Goal: Transaction & Acquisition: Obtain resource

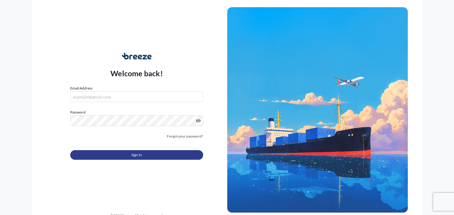
type input "[PERSON_NAME][EMAIL_ADDRESS][DOMAIN_NAME]"
click at [140, 153] on span "Sign In" at bounding box center [136, 155] width 10 height 6
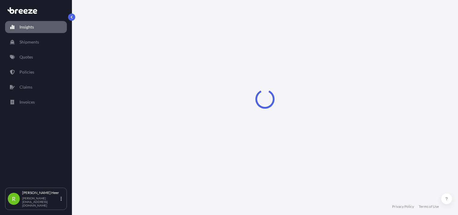
select select "2025"
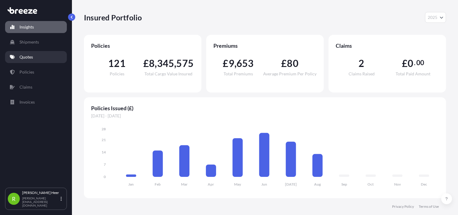
click at [22, 55] on p "Quotes" at bounding box center [25, 57] width 13 height 6
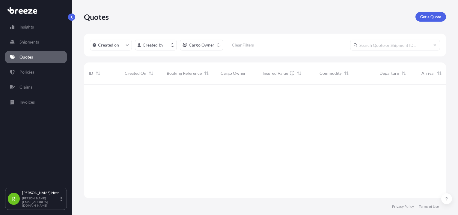
scroll to position [113, 357]
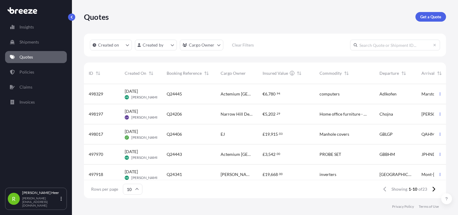
click at [374, 50] on div "Created on Created by Cargo Owner Clear Filters" at bounding box center [265, 45] width 362 height 23
click at [383, 47] on input "text" at bounding box center [395, 45] width 90 height 11
paste input "24361"
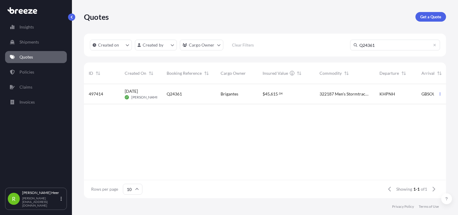
type input "Q24361"
click at [315, 100] on div "322187 Men's Stormtracker Sensor Windbloc Gloves – By weight: 60% Polyester, 40…" at bounding box center [345, 94] width 60 height 20
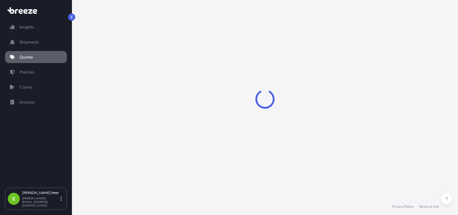
select select "Sea"
select select "Road"
select select "1"
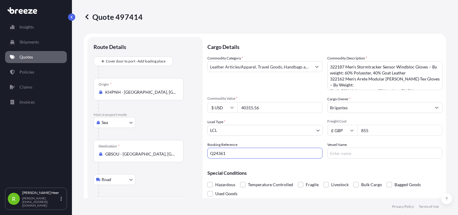
drag, startPoint x: 235, startPoint y: 152, endPoint x: 105, endPoint y: 144, distance: 130.3
click at [105, 144] on form "Route Details Cover door to port - Add loading place Place of loading Road Road…" at bounding box center [265, 131] width 362 height 195
type input "J44647"
click at [87, 17] on icon at bounding box center [86, 16] width 3 height 5
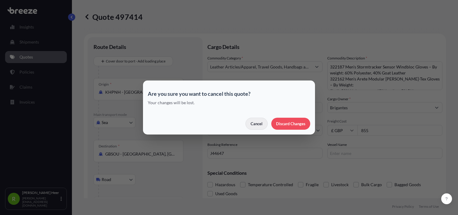
click at [265, 123] on button "Cancel" at bounding box center [256, 124] width 22 height 12
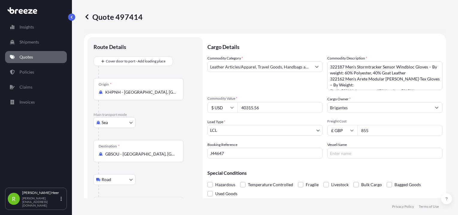
click at [91, 17] on p "Quote 497414" at bounding box center [113, 17] width 59 height 10
click at [89, 17] on icon at bounding box center [87, 17] width 6 height 6
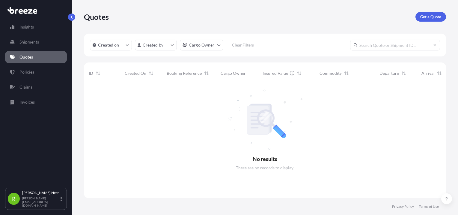
scroll to position [113, 357]
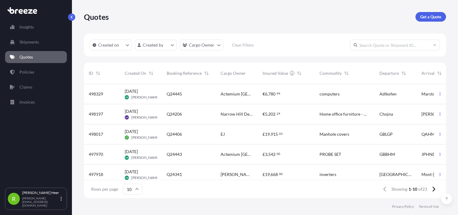
click at [372, 47] on input "text" at bounding box center [395, 45] width 90 height 11
click at [396, 42] on input "text" at bounding box center [395, 45] width 90 height 11
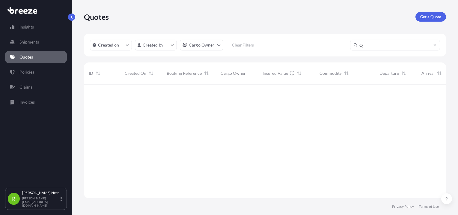
paste input "24351"
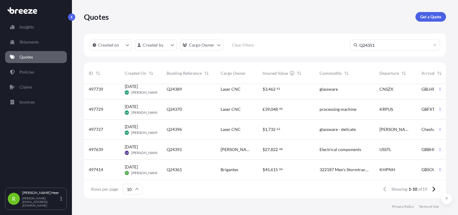
scroll to position [0, 0]
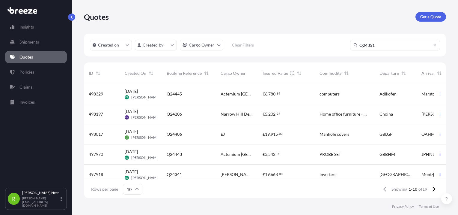
type input "Q24351"
click at [422, 17] on p "Get a Quote" at bounding box center [430, 17] width 21 height 6
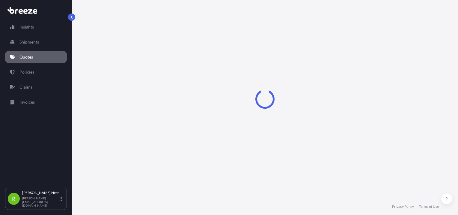
select select "Sea"
select select "1"
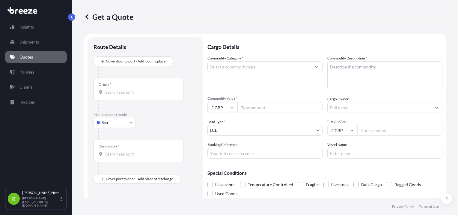
scroll to position [10, 0]
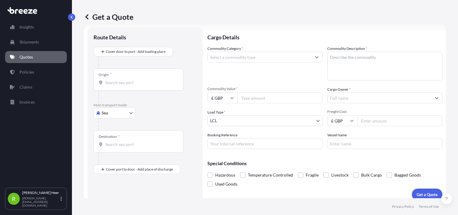
click at [113, 113] on body "Insights Shipments Quotes Policies Claims Invoices R [PERSON_NAME] [PERSON_NAME…" at bounding box center [229, 107] width 458 height 215
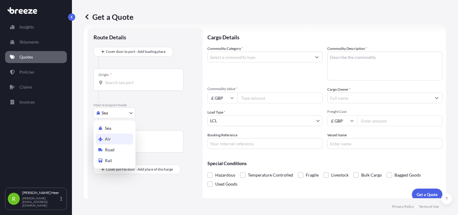
click at [107, 137] on span "Air" at bounding box center [108, 139] width 6 height 6
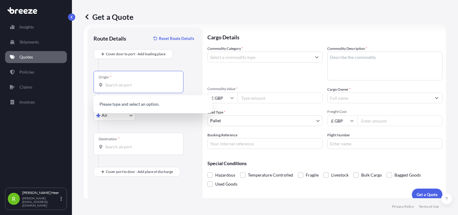
click at [123, 86] on input "Origin *" at bounding box center [140, 85] width 71 height 6
paste input "[GEOGRAPHIC_DATA]"
click at [140, 85] on input "[GEOGRAPHIC_DATA]" at bounding box center [140, 85] width 71 height 6
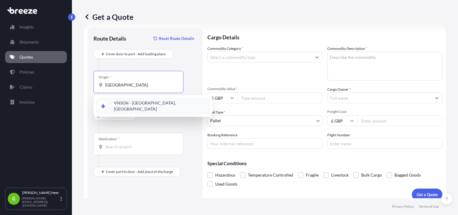
click at [125, 103] on span "VNSGN - [GEOGRAPHIC_DATA], [GEOGRAPHIC_DATA]" at bounding box center [161, 106] width 94 height 12
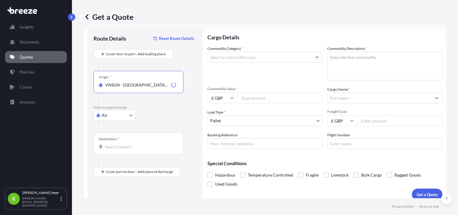
type input "VNSGN - [GEOGRAPHIC_DATA], [GEOGRAPHIC_DATA]"
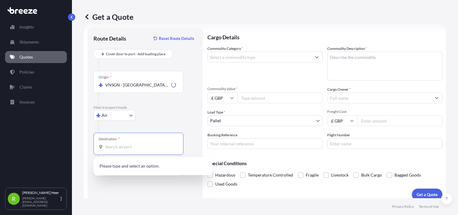
click at [118, 145] on input "Destination *" at bounding box center [140, 147] width 71 height 6
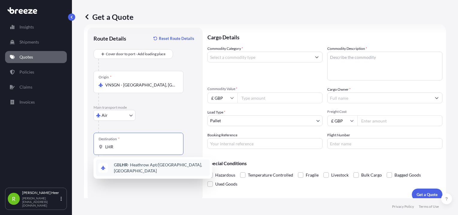
click at [118, 170] on div "GB LHR - Heathrow Apt/[GEOGRAPHIC_DATA], [GEOGRAPHIC_DATA]" at bounding box center [153, 167] width 114 height 17
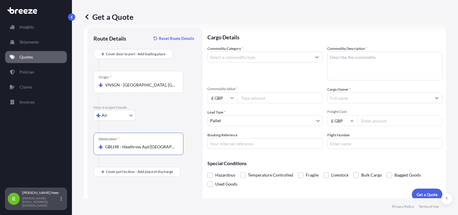
type input "GBLHR - Heathrow Apt/[GEOGRAPHIC_DATA], [GEOGRAPHIC_DATA]"
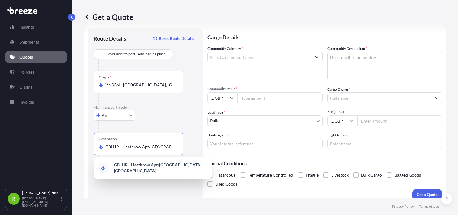
click at [126, 174] on div "GBLHR - Heathrow Apt/[GEOGRAPHIC_DATA], [GEOGRAPHIC_DATA]" at bounding box center [153, 168] width 119 height 22
click at [138, 168] on b "GBLHR - Heathrow Apt/[GEOGRAPHIC_DATA], [GEOGRAPHIC_DATA]" at bounding box center [158, 167] width 88 height 11
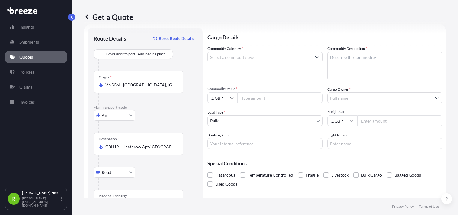
scroll to position [32, 0]
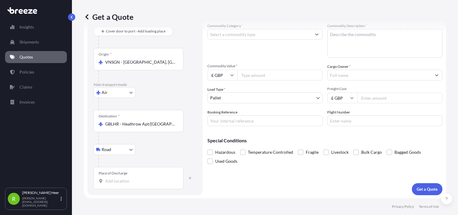
click at [133, 175] on div "Place of Discharge" at bounding box center [139, 178] width 90 height 22
click at [133, 178] on input "Place of Discharge" at bounding box center [140, 181] width 71 height 6
paste input "[STREET_ADDRESS]"
click at [151, 198] on span "[STREET_ADDRESS]" at bounding box center [132, 200] width 37 height 6
type input "[STREET_ADDRESS]"
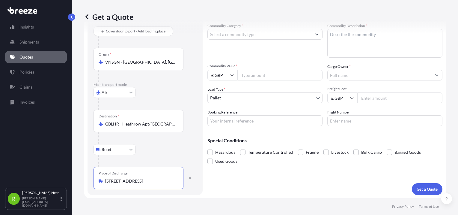
click at [198, 86] on div "Route Details Reset Route Details Cover door to port - Add loading place Place …" at bounding box center [145, 100] width 115 height 190
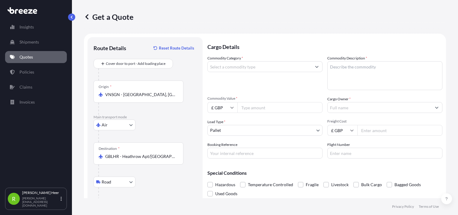
scroll to position [0, 0]
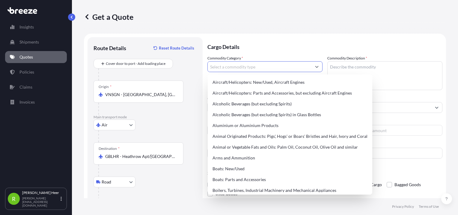
click at [238, 65] on input "Commodity Category *" at bounding box center [260, 66] width 104 height 11
paste input "Articles of leather; saddlery and harness; travel goods, handbags and similar c…"
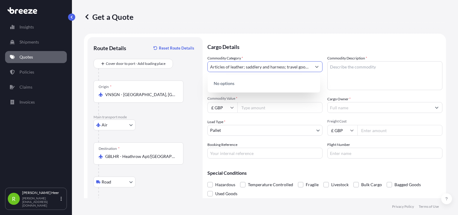
scroll to position [0, 101]
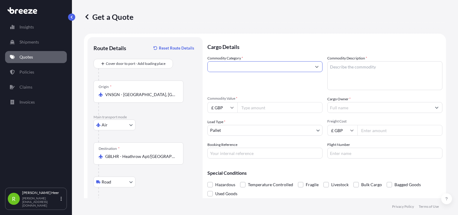
drag, startPoint x: 226, startPoint y: 66, endPoint x: 415, endPoint y: 72, distance: 189.2
click at [412, 72] on div "Commodity Category * Articles of leather; saddlery and harness; travel goods, h…" at bounding box center [324, 106] width 235 height 103
click at [312, 62] on button "Show suggestions" at bounding box center [316, 66] width 11 height 11
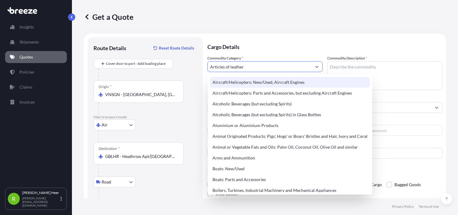
drag, startPoint x: 229, startPoint y: 67, endPoint x: 164, endPoint y: 61, distance: 65.6
click at [164, 61] on form "Route Details Reset Route Details Cover door to port - Add loading place Place …" at bounding box center [265, 132] width 362 height 197
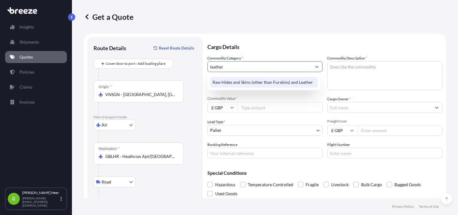
click at [288, 82] on div "Raw Hides and Skins (other than Furskins) and Leather" at bounding box center [264, 82] width 108 height 11
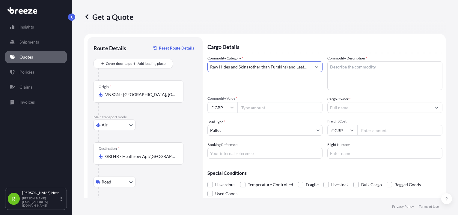
type input "Raw Hides and Skins (other than Furskins) and Leather"
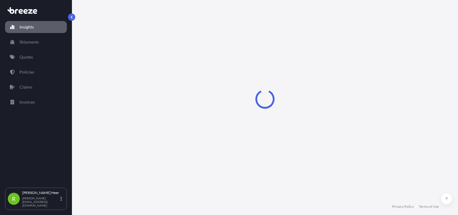
select select "2025"
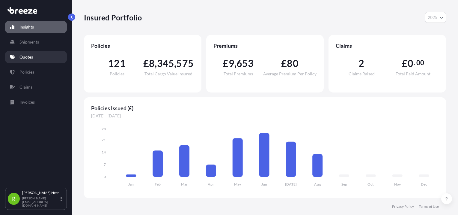
click at [31, 56] on p "Quotes" at bounding box center [25, 57] width 13 height 6
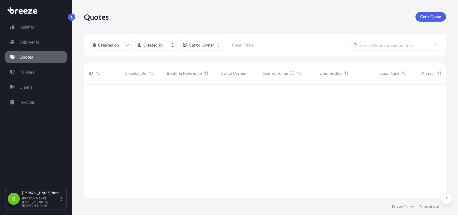
scroll to position [113, 357]
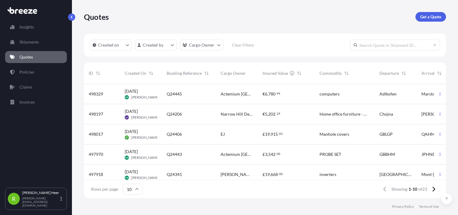
click at [388, 46] on input "text" at bounding box center [395, 45] width 90 height 11
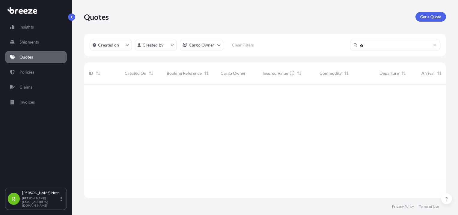
type input "B"
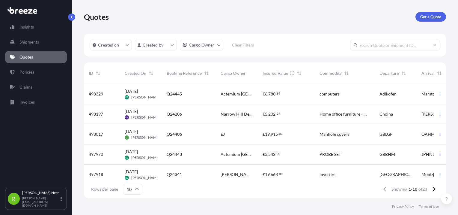
click at [386, 45] on input "text" at bounding box center [395, 45] width 90 height 11
paste input "24361"
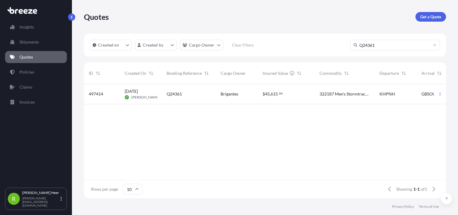
type input "Q24361"
click at [241, 92] on div "Brigantes" at bounding box center [237, 94] width 32 height 6
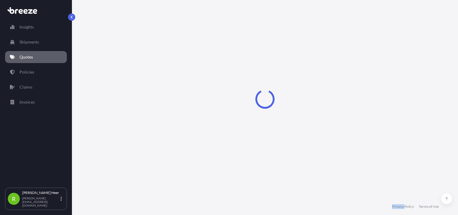
click at [241, 92] on div "Loading" at bounding box center [265, 99] width 362 height 198
select select "Sea"
select select "Road"
select select "1"
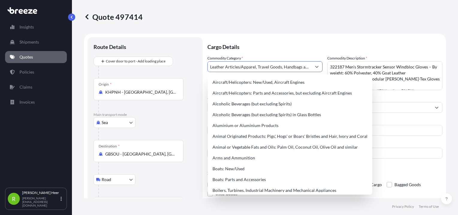
scroll to position [0, 14]
drag, startPoint x: 210, startPoint y: 66, endPoint x: 372, endPoint y: 73, distance: 161.8
click at [372, 73] on div "Commodity Category * Leather Articles/Apparel, Travel Goods, Handbags and simil…" at bounding box center [324, 106] width 235 height 103
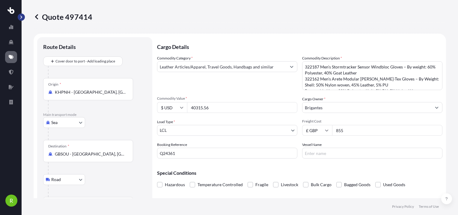
click at [18, 15] on button "button" at bounding box center [21, 16] width 7 height 7
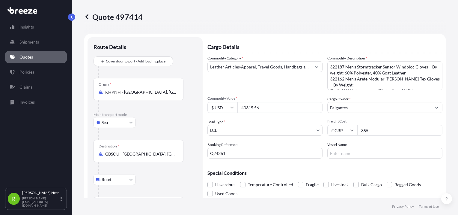
click at [18, 52] on link "Quotes" at bounding box center [36, 57] width 62 height 12
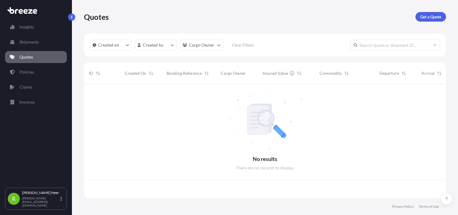
scroll to position [113, 357]
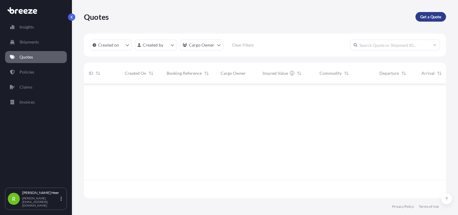
click at [426, 17] on p "Get a Quote" at bounding box center [430, 17] width 21 height 6
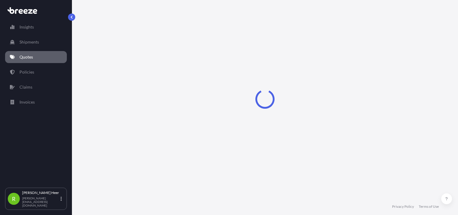
select select "Sea"
select select "1"
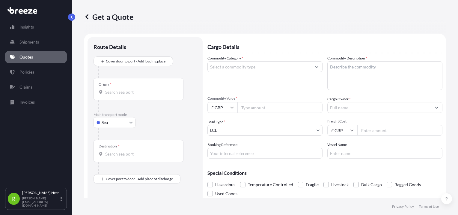
scroll to position [10, 0]
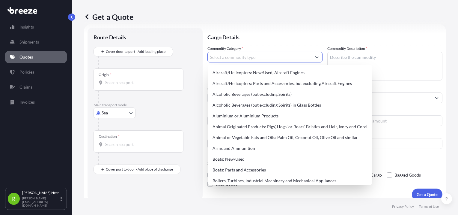
click at [263, 54] on input "Commodity Category *" at bounding box center [260, 57] width 104 height 11
paste input "Leather Articles/Apparel, Travel Goods, Handbags and similar"
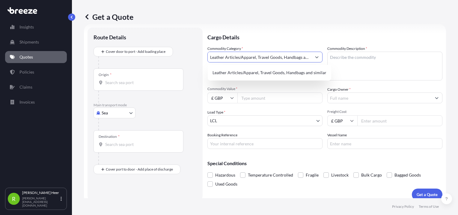
scroll to position [0, 14]
click at [261, 67] on div "Leather Articles/Apparel, Travel Goods, Handbags and similar" at bounding box center [269, 72] width 119 height 11
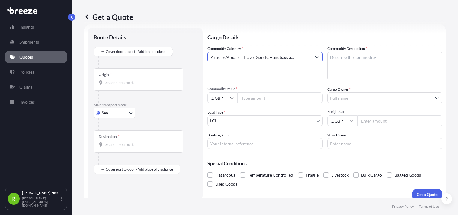
type input "Leather Articles/Apparel, Travel Goods, Handbags and similar"
click at [371, 64] on body "Insights Shipments Quotes Policies Claims Invoices R Rena Heer rena@independent…" at bounding box center [229, 107] width 458 height 215
paste textarea "Duffel Bags"
type textarea "Duffel Bags"
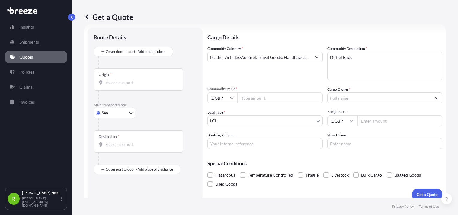
click at [229, 101] on input "£ GBP" at bounding box center [222, 97] width 30 height 11
click at [222, 141] on div "$ USD" at bounding box center [222, 139] width 25 height 11
type input "$ USD"
click at [264, 97] on input "Commodity Value *" at bounding box center [279, 97] width 85 height 11
paste input "1790.78"
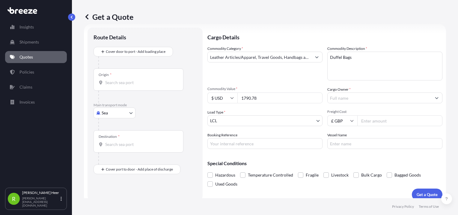
type input "1790.78"
click at [266, 80] on div "Commodity Category * Leather Articles/Apparel, Travel Goods, Handbags and simil…" at bounding box center [324, 97] width 235 height 103
click at [361, 94] on input "Cargo Owner *" at bounding box center [380, 97] width 104 height 11
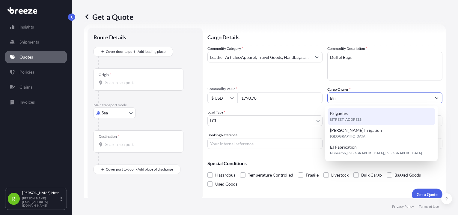
click at [360, 115] on div "Brigantes EX4 3PL, EX4 3PL, Exeter, United Kingdom" at bounding box center [382, 116] width 108 height 17
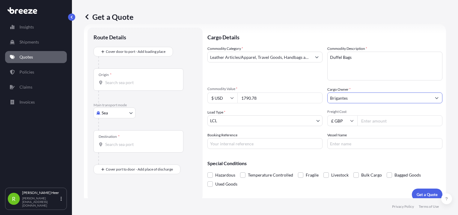
type input "Brigantes"
click at [379, 122] on input "Freight Cost" at bounding box center [399, 120] width 85 height 11
type input "880"
click at [198, 111] on div "Route Details Cover door to port - Add loading place Place of loading Road Road…" at bounding box center [145, 114] width 115 height 173
click at [260, 144] on input "Booking Reference" at bounding box center [264, 143] width 115 height 11
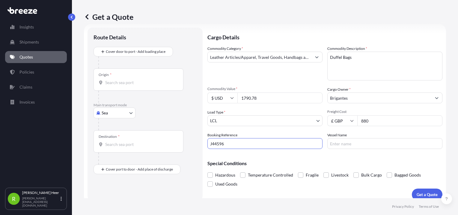
type input "J44596"
click at [352, 153] on div "Special Conditions Hazardous Temperature Controlled Fragile Livestock Bulk Carg…" at bounding box center [324, 170] width 235 height 35
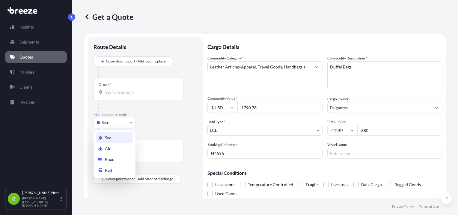
click at [118, 123] on body "Insights Shipments Quotes Policies Claims Invoices R Rena Heer rena@independent…" at bounding box center [229, 107] width 458 height 215
click at [105, 147] on span "Air" at bounding box center [108, 148] width 6 height 6
select select "Air"
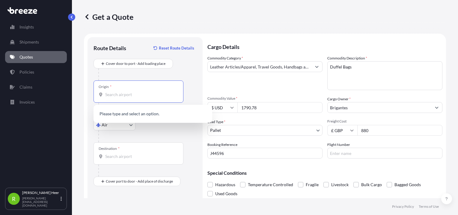
click at [139, 92] on input "Origin *" at bounding box center [140, 94] width 71 height 6
paste input "Ho Chi Minh"
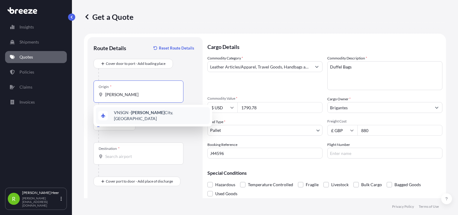
click at [139, 109] on div "VNSGN - Ho Chi Minh City, Vietnam" at bounding box center [153, 115] width 114 height 17
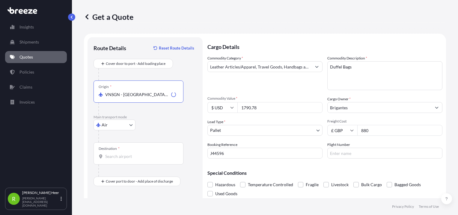
type input "VNSGN - [GEOGRAPHIC_DATA], [GEOGRAPHIC_DATA]"
click at [122, 157] on input "Destination *" at bounding box center [140, 156] width 71 height 6
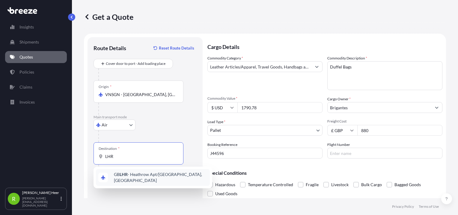
click at [127, 179] on div "GB LHR - Heathrow Apt/[GEOGRAPHIC_DATA], [GEOGRAPHIC_DATA]" at bounding box center [153, 177] width 114 height 17
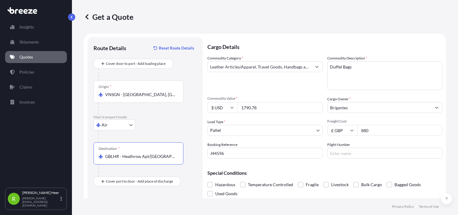
type input "GBLHR - Heathrow Apt/[GEOGRAPHIC_DATA], [GEOGRAPHIC_DATA]"
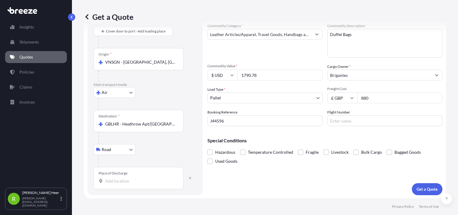
scroll to position [32, 0]
click at [121, 180] on input "Place of Discharge" at bounding box center [140, 181] width 71 height 6
paste input "[STREET_ADDRESS]"
click at [143, 203] on div "[STREET_ADDRESS]" at bounding box center [153, 200] width 114 height 14
type input "[STREET_ADDRESS]"
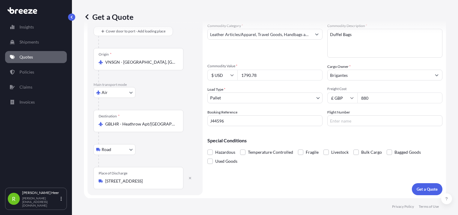
click at [271, 187] on div "Cargo Details Commodity Category * Leather Articles/Apparel, Travel Goods, Hand…" at bounding box center [324, 100] width 235 height 190
click at [428, 188] on p "Get a Quote" at bounding box center [427, 189] width 21 height 6
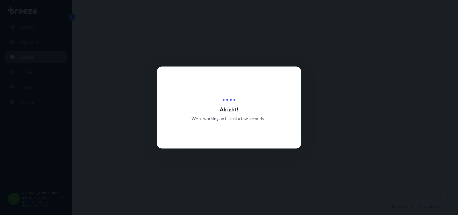
select select "Air"
select select "Road"
select select "1"
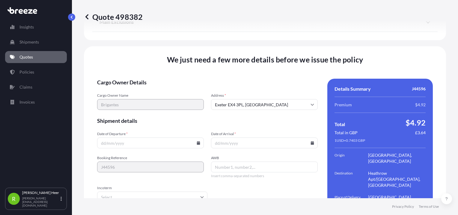
scroll to position [777, 0]
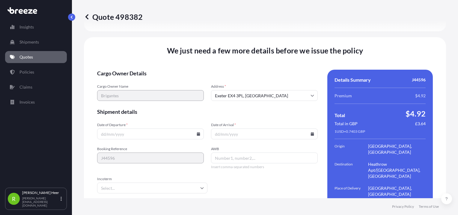
click at [197, 132] on icon at bounding box center [198, 134] width 3 height 4
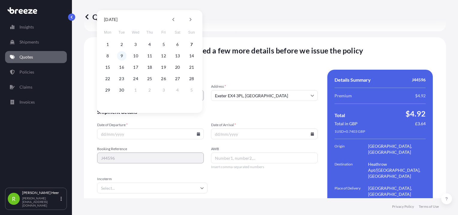
click at [121, 53] on button "9" at bounding box center [122, 56] width 10 height 10
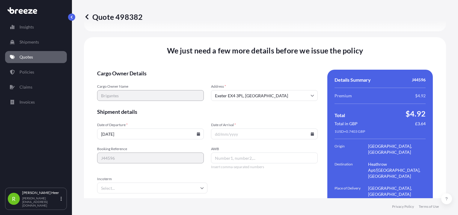
type input "09/09/2025"
click at [311, 132] on icon at bounding box center [312, 134] width 3 height 4
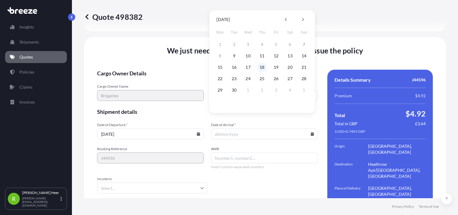
click at [262, 67] on button "18" at bounding box center [262, 67] width 10 height 10
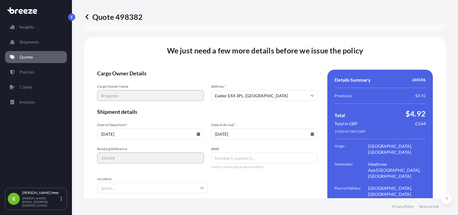
type input "18/09/2025"
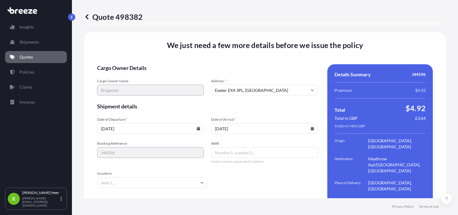
scroll to position [784, 0]
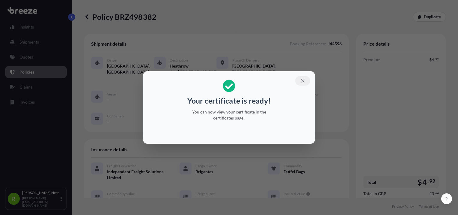
click at [302, 82] on icon "button" at bounding box center [302, 80] width 3 height 3
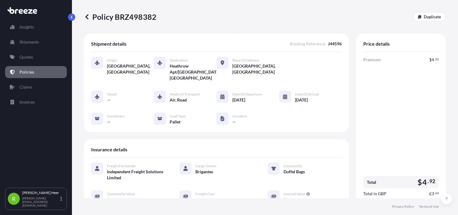
click at [139, 16] on p "Policy BRZ498382" at bounding box center [120, 17] width 73 height 10
copy p "BRZ498382"
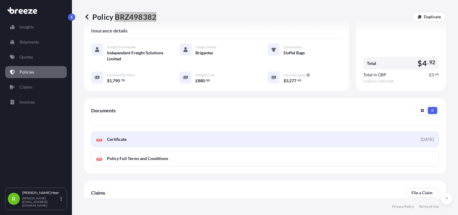
scroll to position [120, 0]
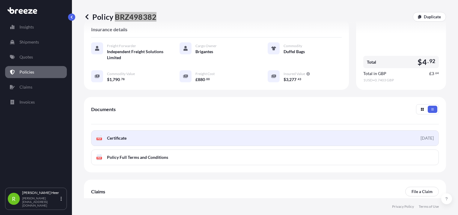
click at [140, 132] on link "PDF Certificate 2025-09-07" at bounding box center [265, 138] width 348 height 16
